Goal: Task Accomplishment & Management: Manage account settings

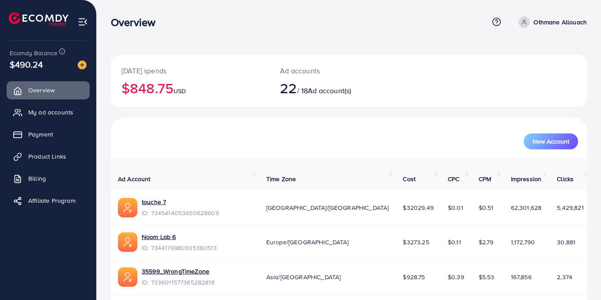
click at [135, 130] on div "New Account" at bounding box center [349, 137] width 472 height 23
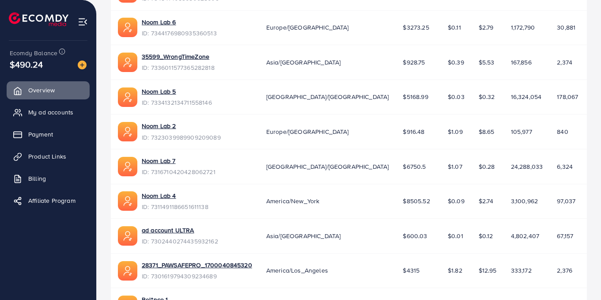
scroll to position [273, 0]
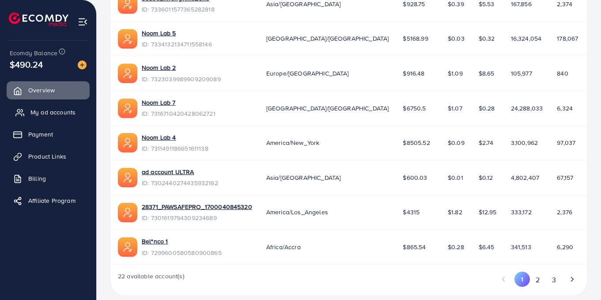
click at [48, 110] on span "My ad accounts" at bounding box center [52, 112] width 45 height 9
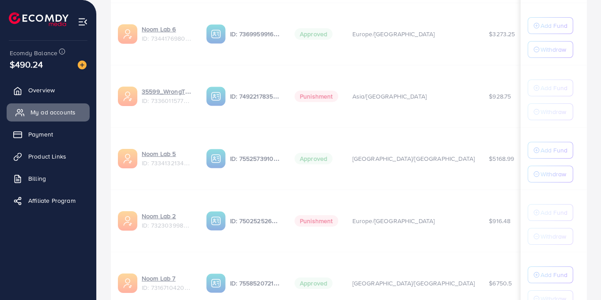
click at [49, 110] on span "My ad accounts" at bounding box center [52, 112] width 45 height 9
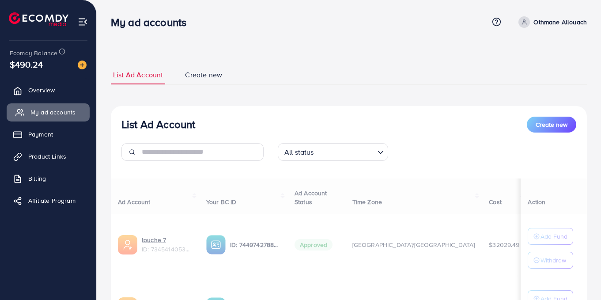
click at [49, 110] on span "My ad accounts" at bounding box center [52, 112] width 45 height 9
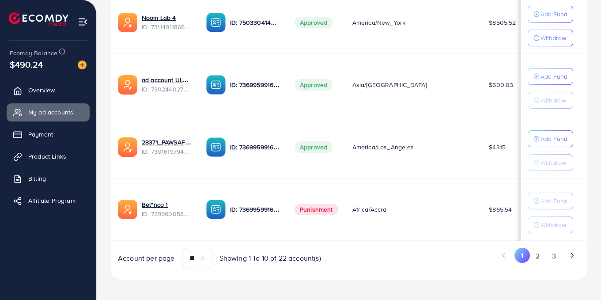
scroll to position [602, 0]
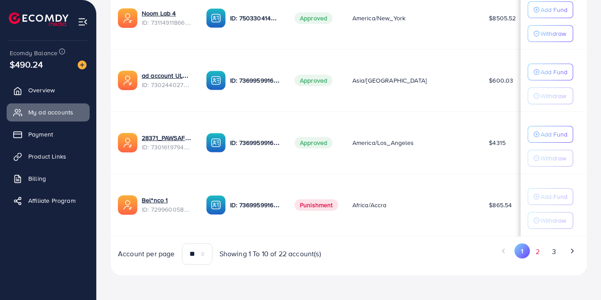
click at [537, 246] on button "2" at bounding box center [538, 251] width 16 height 16
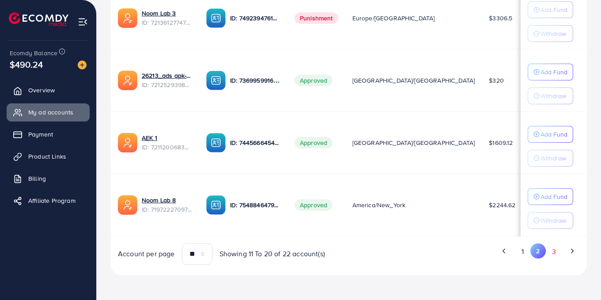
click at [550, 255] on button "3" at bounding box center [553, 251] width 16 height 16
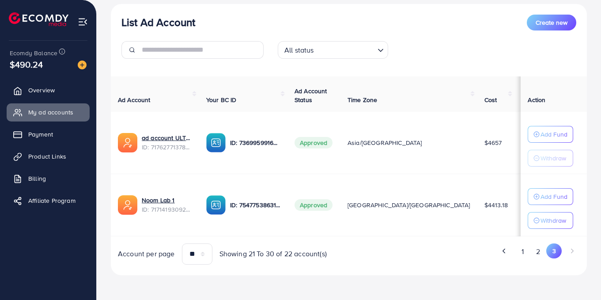
scroll to position [104, 0]
click at [568, 252] on li "Pagination" at bounding box center [571, 251] width 15 height 16
